Goal: Information Seeking & Learning: Learn about a topic

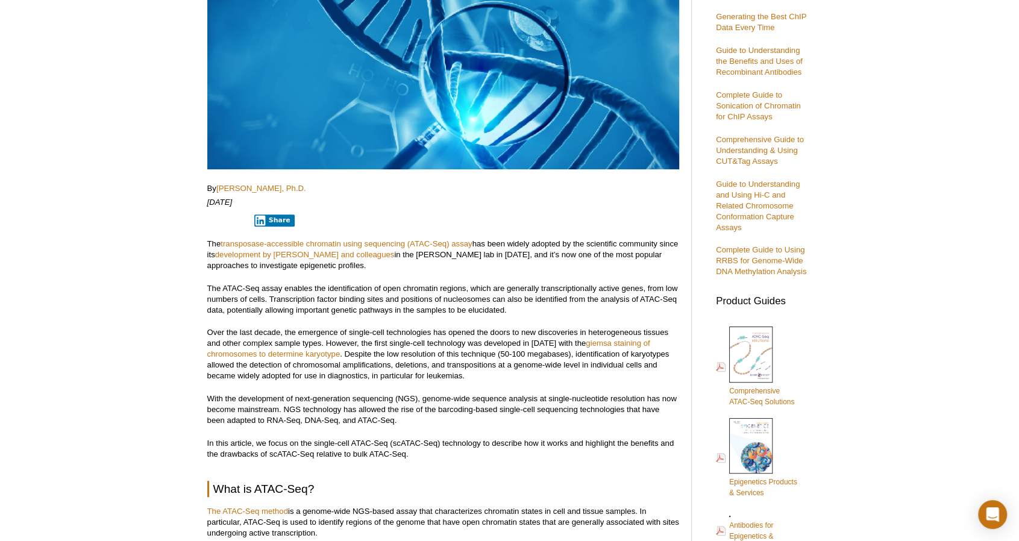
scroll to position [172, 0]
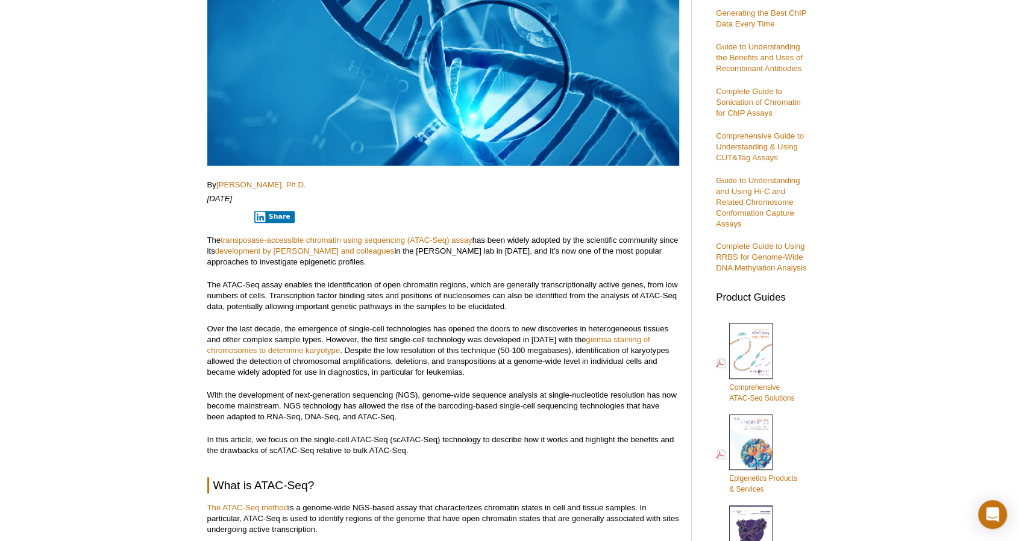
click at [302, 184] on link "[PERSON_NAME], Ph.D." at bounding box center [261, 184] width 90 height 9
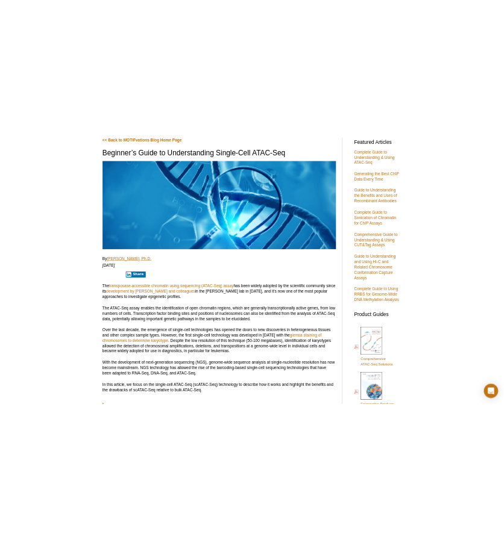
scroll to position [109, 0]
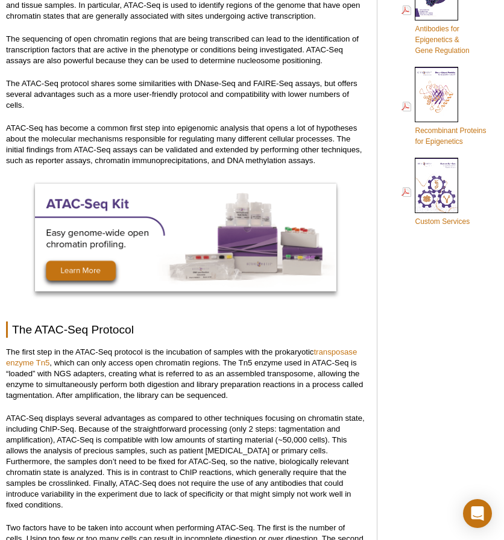
scroll to position [713, 0]
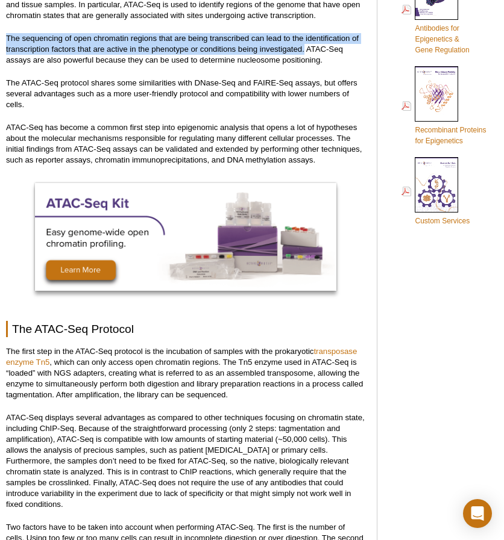
drag, startPoint x: 5, startPoint y: 28, endPoint x: 303, endPoint y: 38, distance: 298.3
copy p "The sequencing of open chromatin regions that are being transcribed can lead to…"
